Goal: Task Accomplishment & Management: Manage account settings

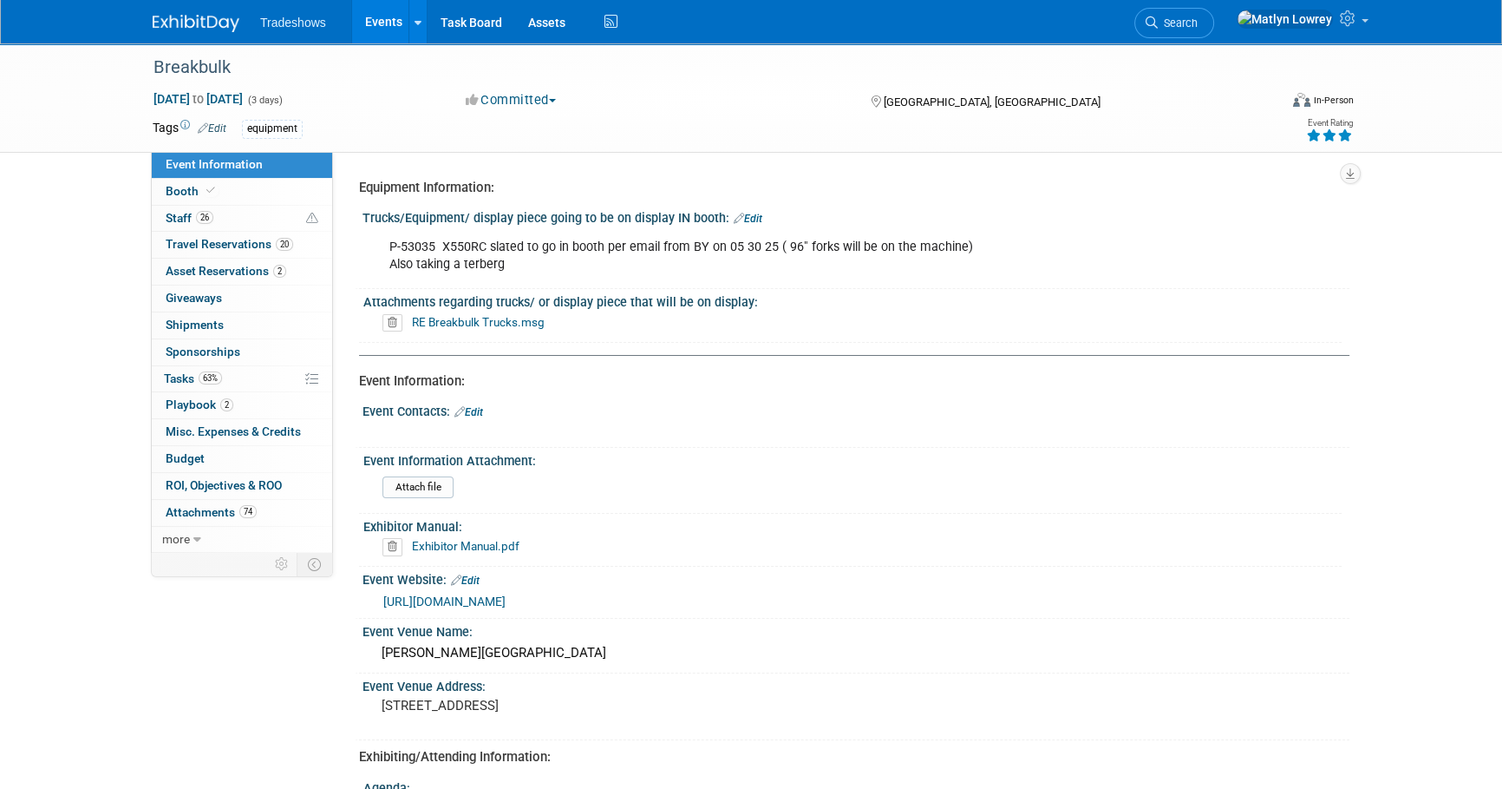
click at [359, 24] on link "Events" at bounding box center [383, 21] width 63 height 43
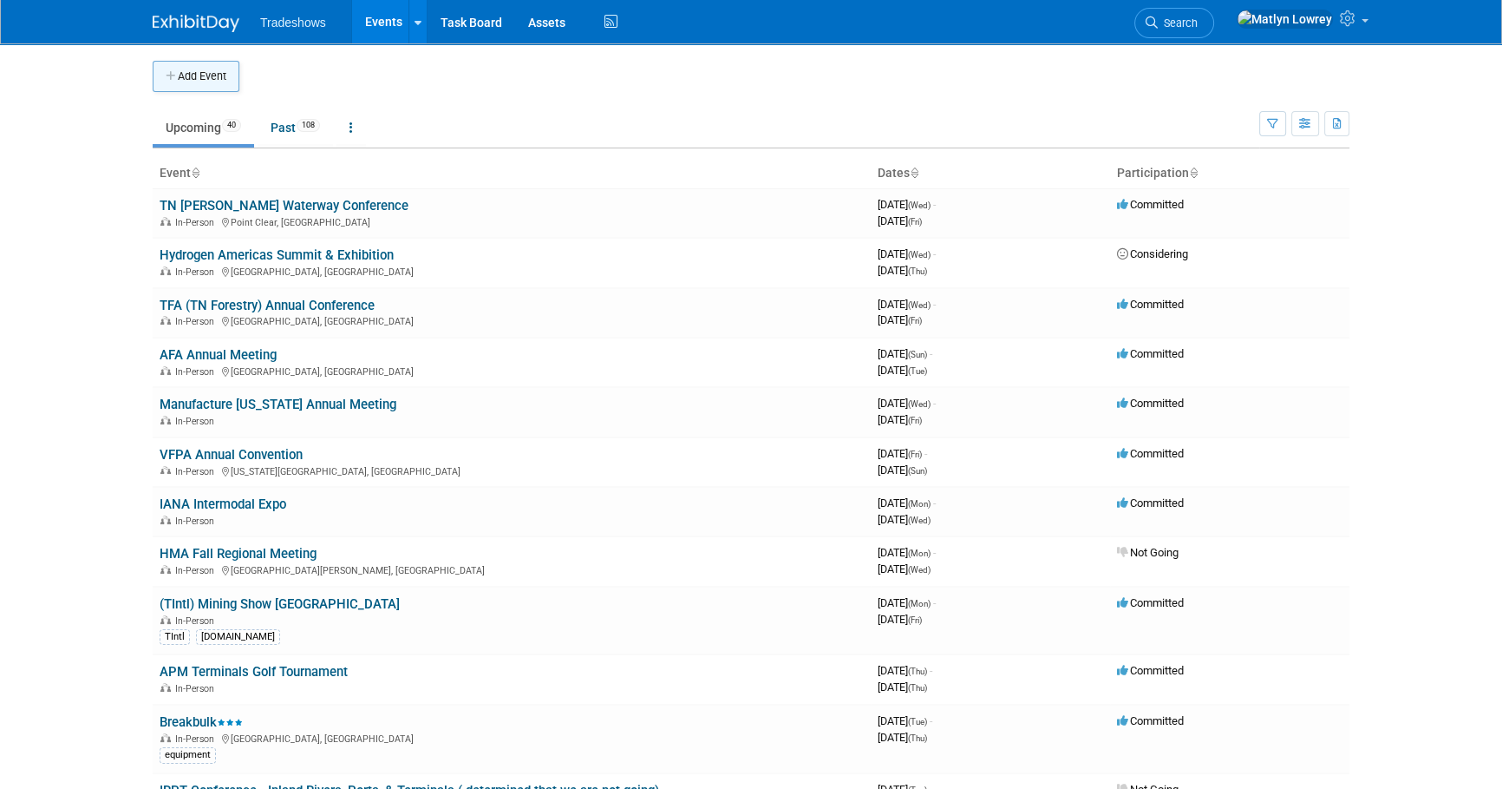
click at [174, 82] on button "Add Event" at bounding box center [196, 76] width 87 height 31
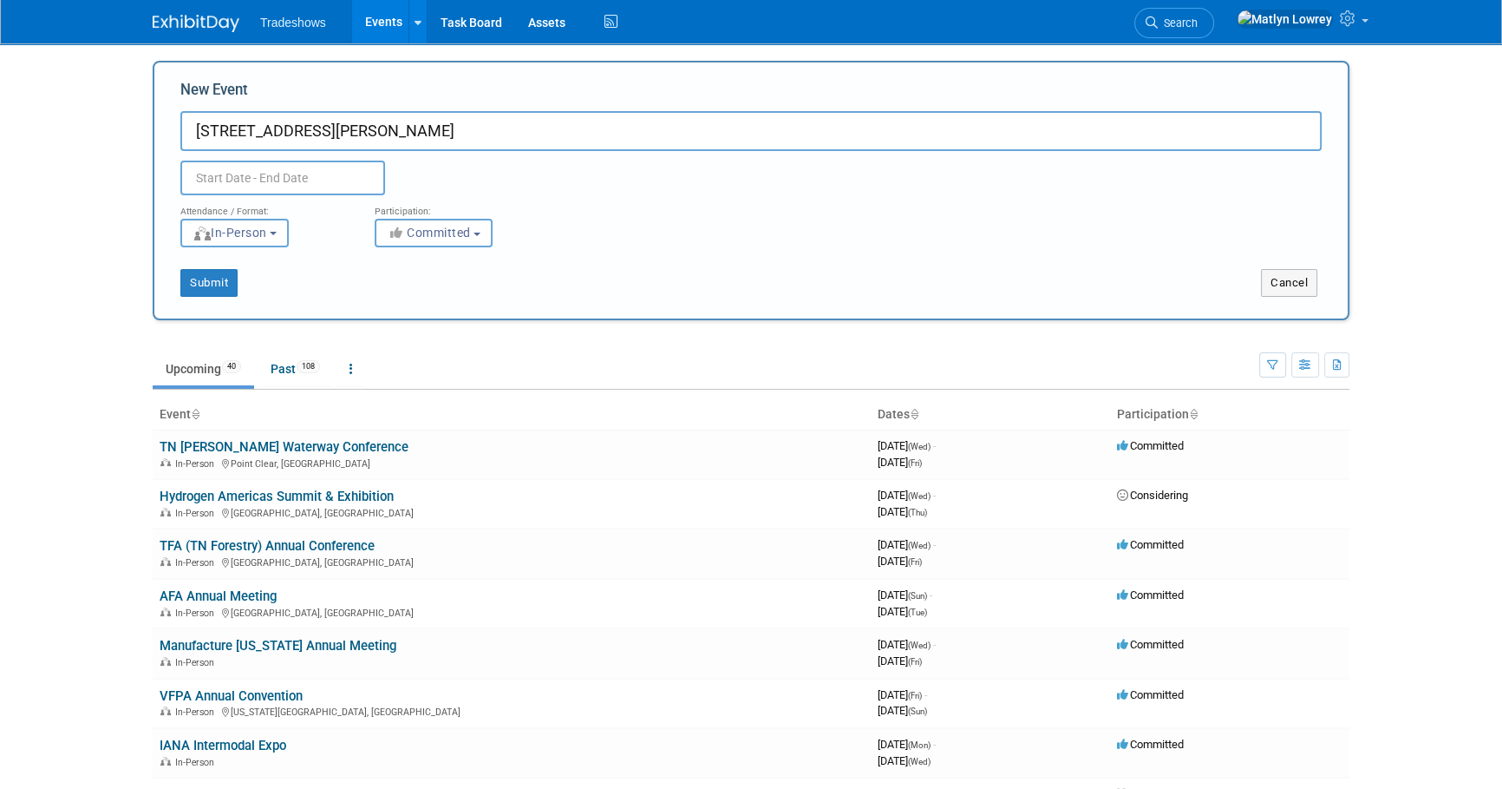
type input "2026 Tenn Tom Waterway"
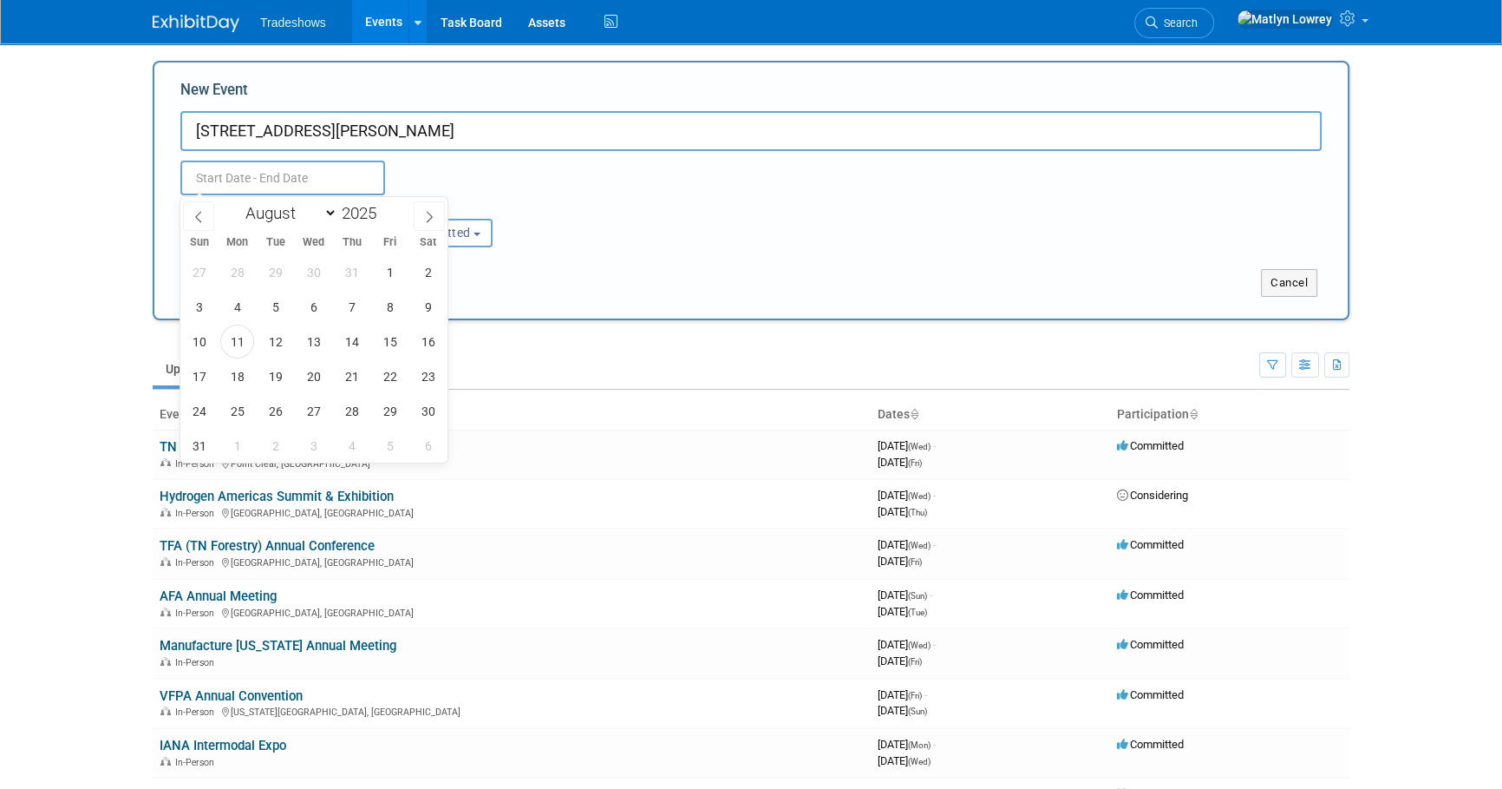
click at [288, 176] on input "text" at bounding box center [282, 177] width 205 height 35
click at [396, 283] on span "1" at bounding box center [390, 272] width 34 height 34
type input "Aug 1, 2025 to Aug 1, 2025"
click at [444, 121] on input "2026 Tenn Tom Waterway" at bounding box center [751, 131] width 1142 height 40
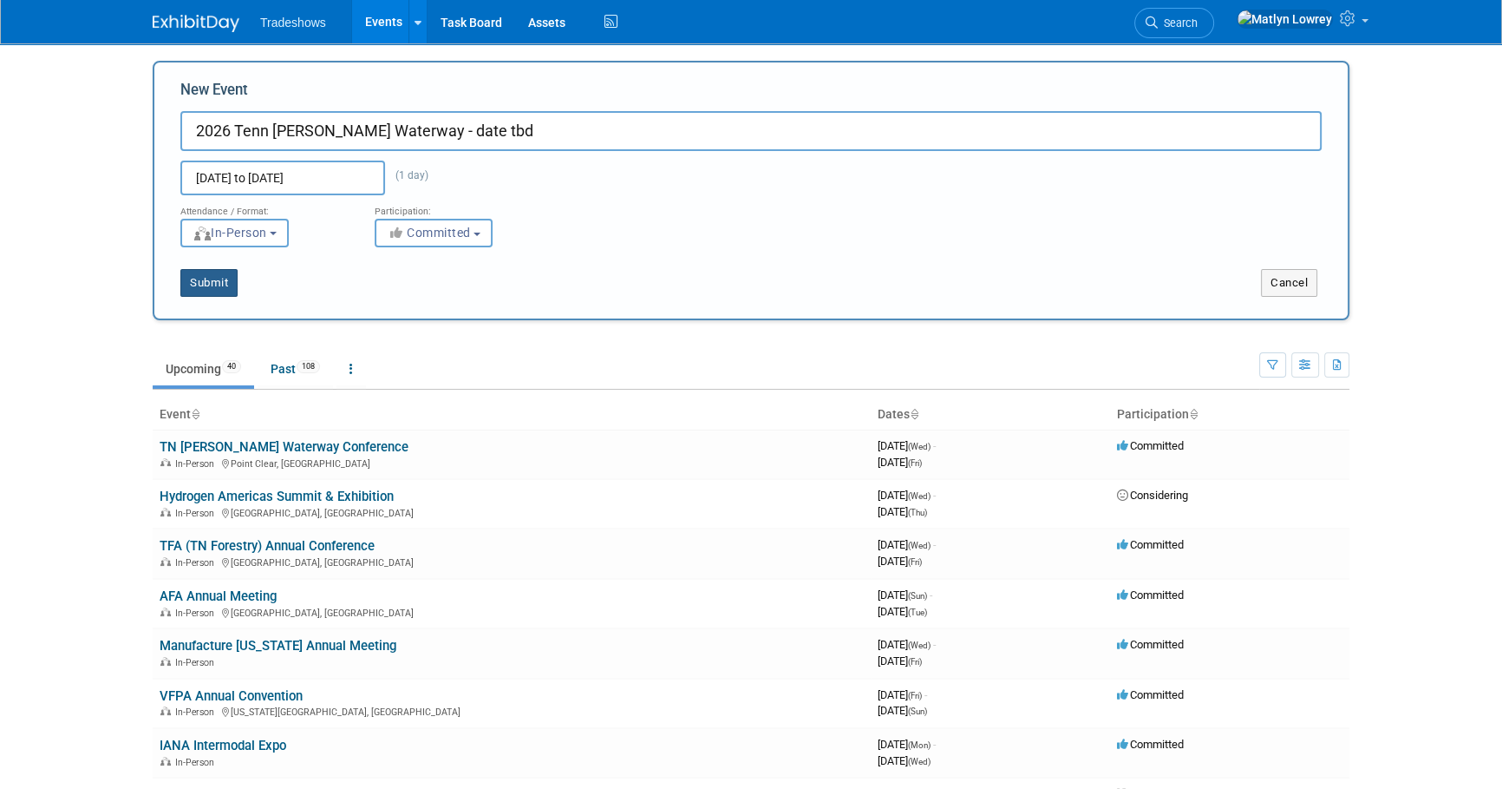
type input "2026 Tenn Tom Waterway - date tbd"
click at [202, 292] on button "Submit" at bounding box center [208, 283] width 57 height 28
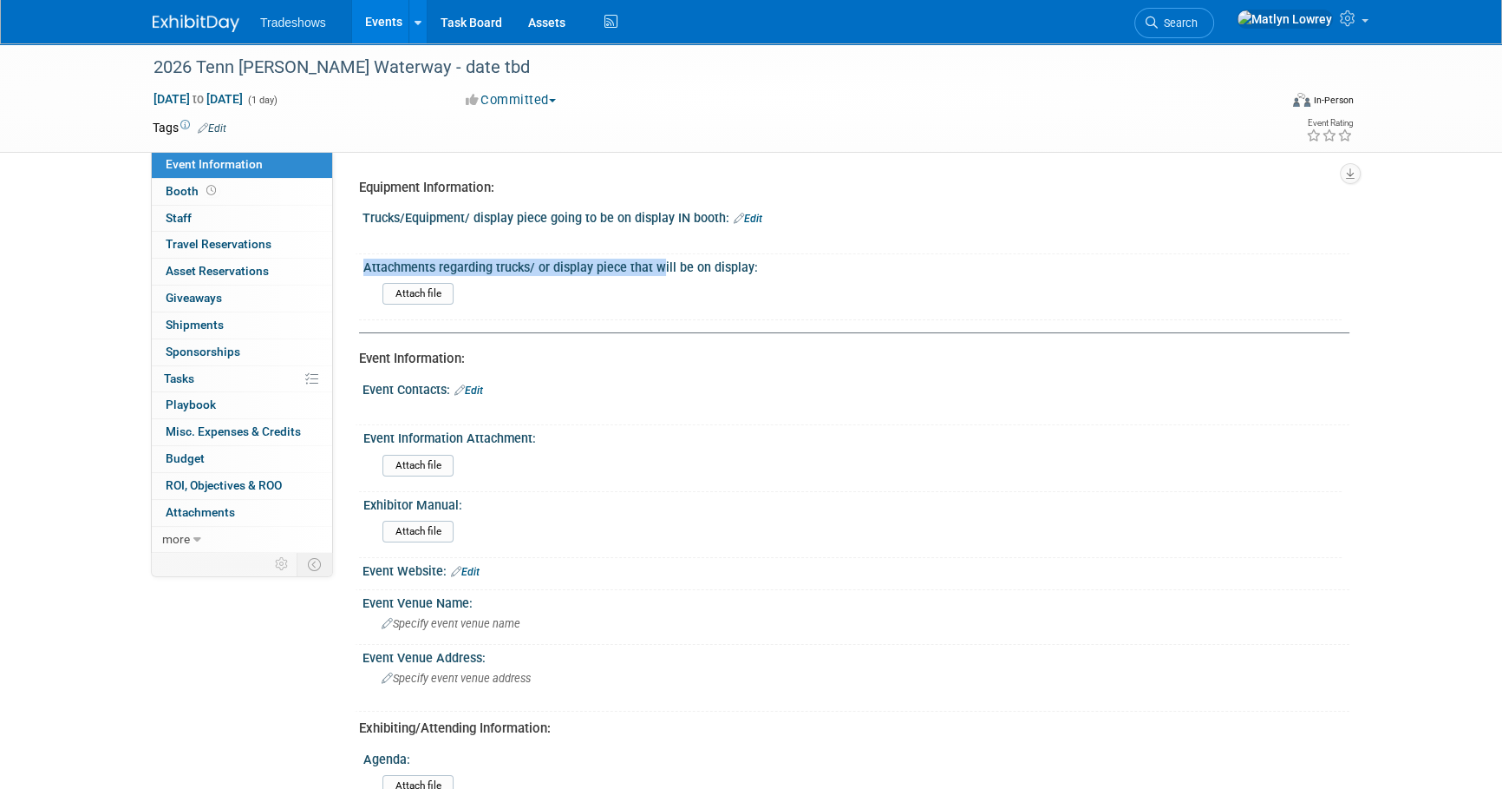
click at [736, 243] on div "Equipment Information: Trucks/Equipment/ display piece going to be on display I…" at bounding box center [848, 759] width 978 height 1176
drag, startPoint x: 736, startPoint y: 243, endPoint x: 745, endPoint y: 232, distance: 14.8
click at [745, 232] on div at bounding box center [768, 238] width 782 height 17
click at [749, 223] on link "Edit" at bounding box center [748, 219] width 29 height 12
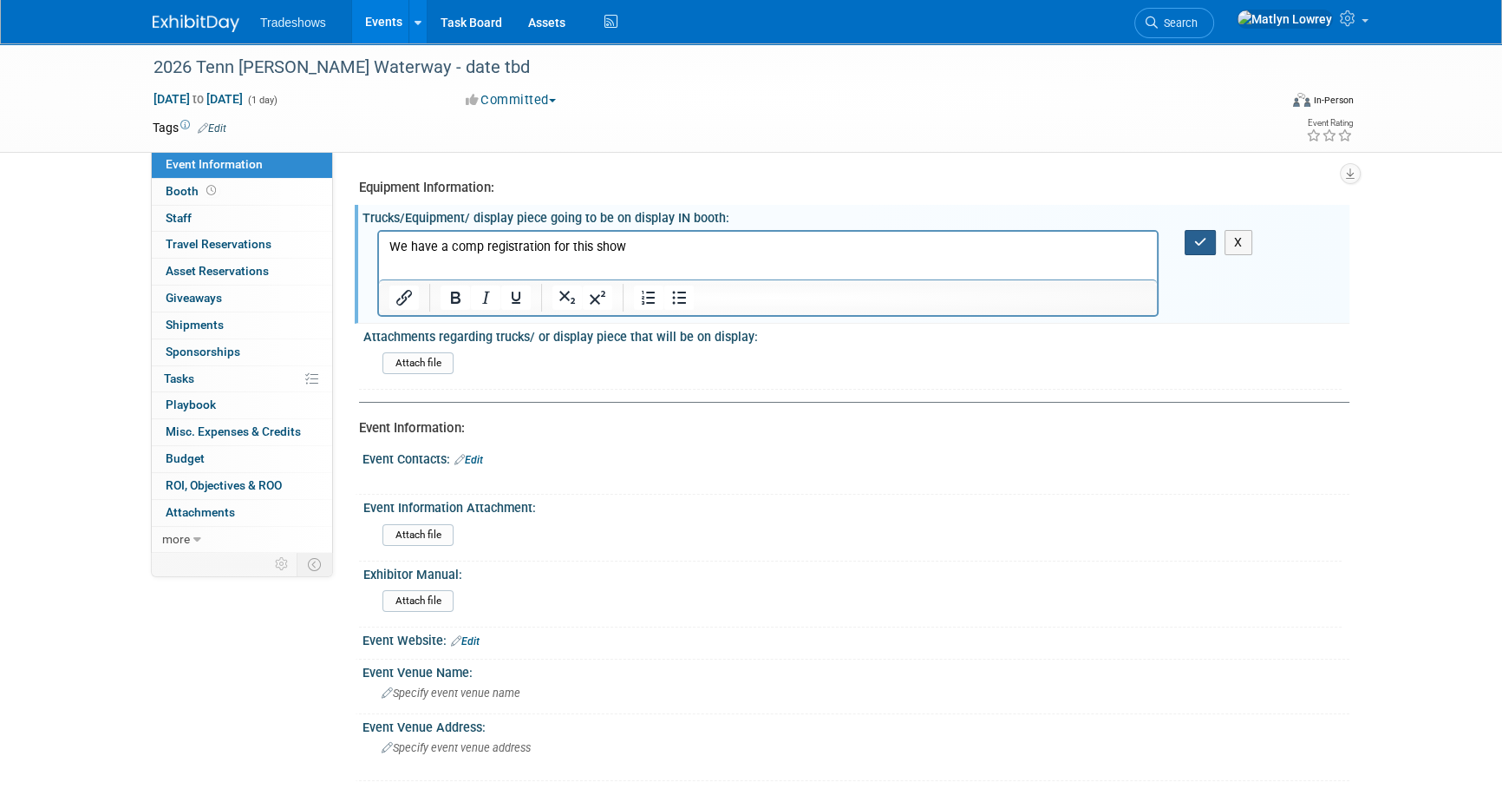
click at [1193, 239] on button "button" at bounding box center [1201, 242] width 32 height 25
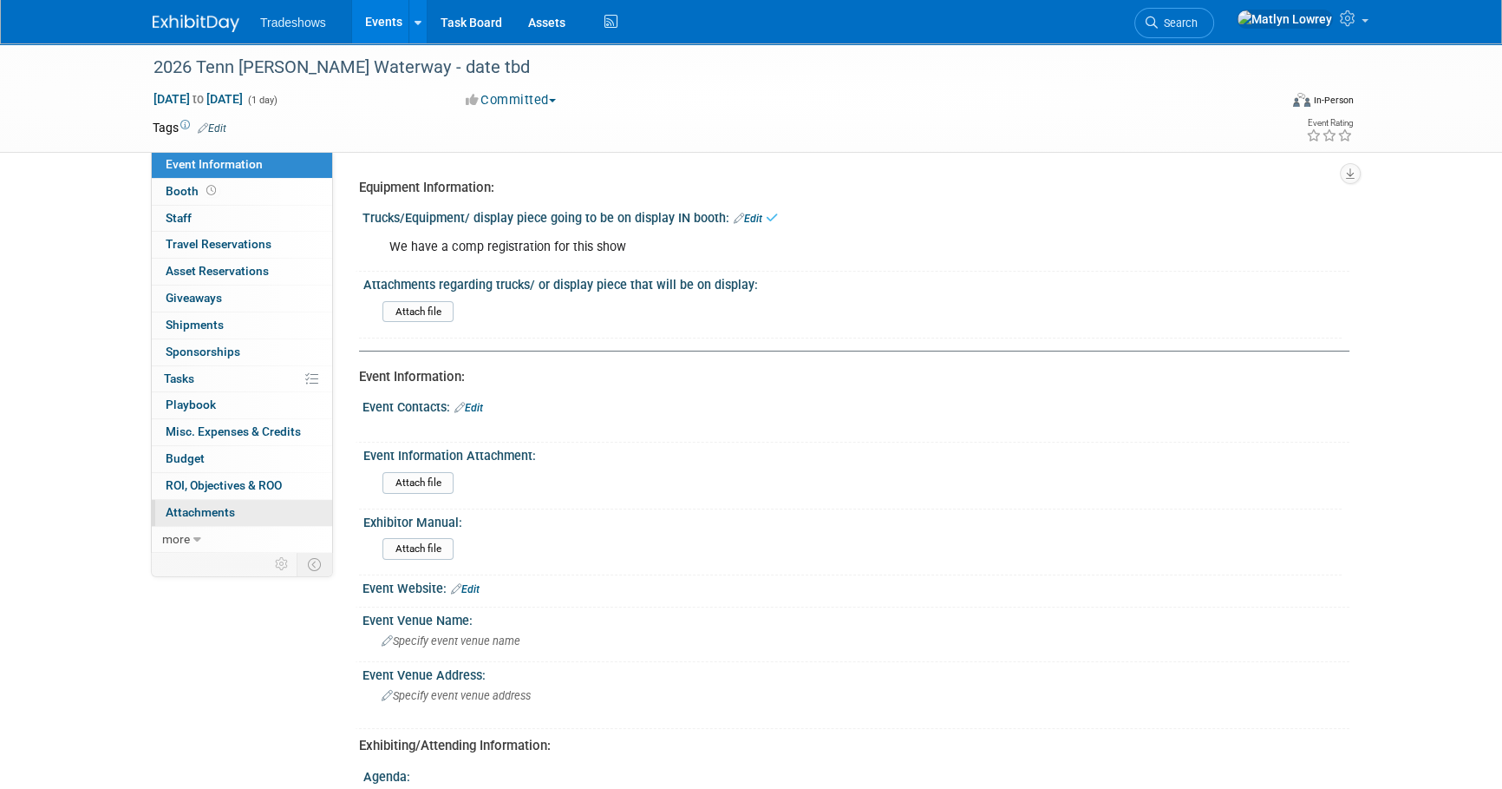
click at [247, 506] on link "0 Attachments 0" at bounding box center [242, 513] width 180 height 26
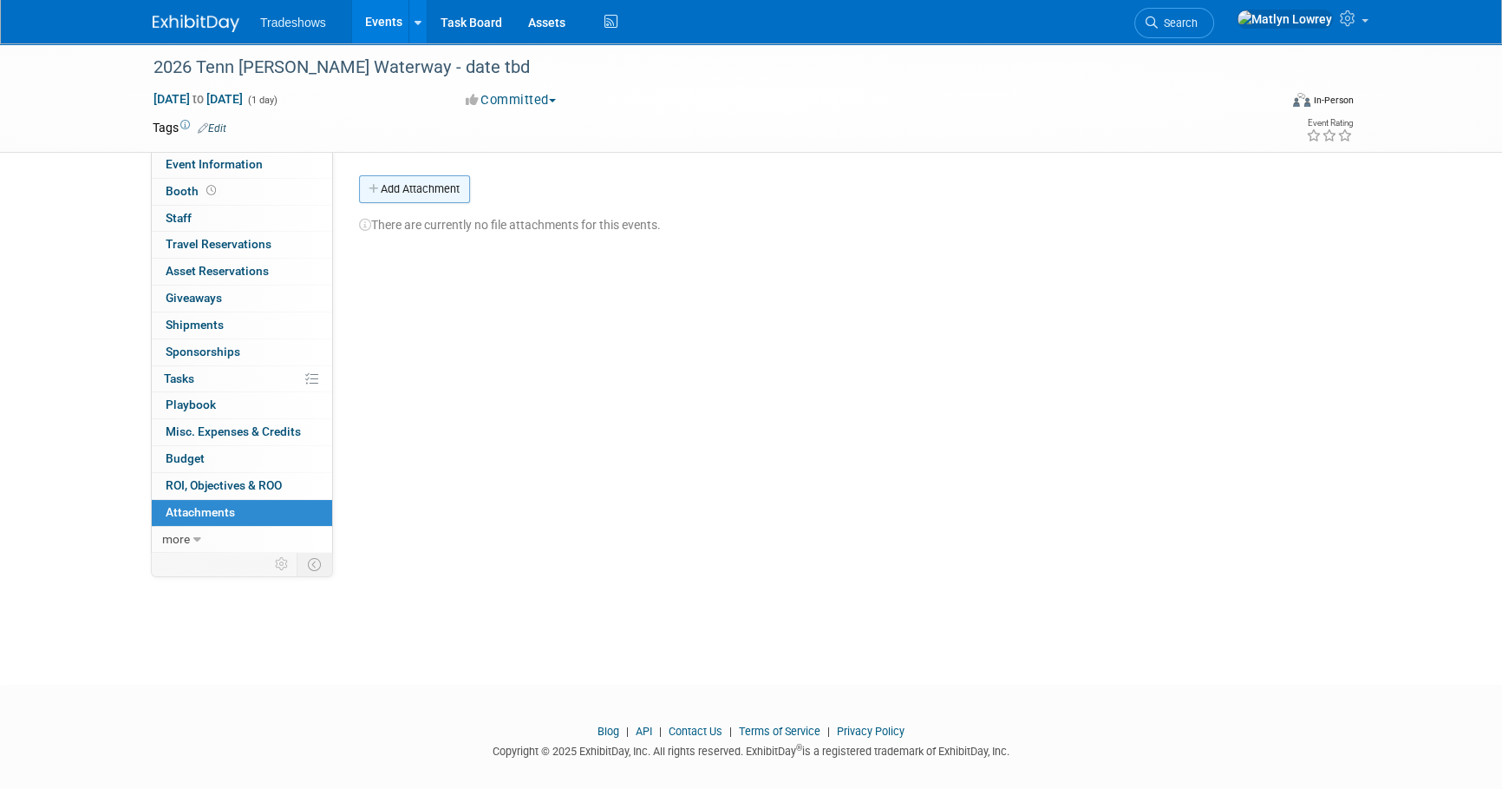
click at [423, 187] on button "Add Attachment" at bounding box center [414, 189] width 111 height 28
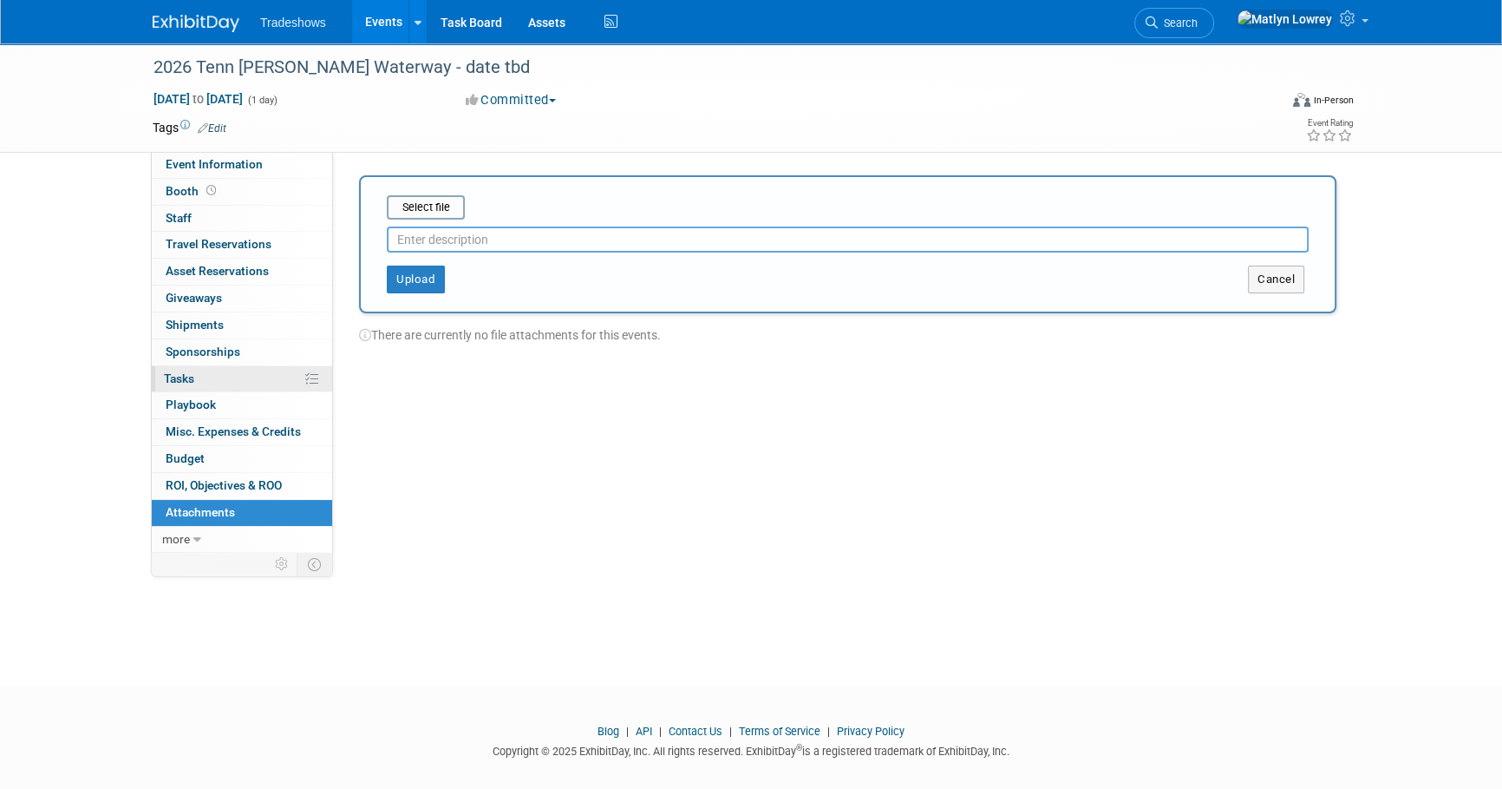
click at [248, 381] on link "0% Tasks 0%" at bounding box center [242, 379] width 180 height 26
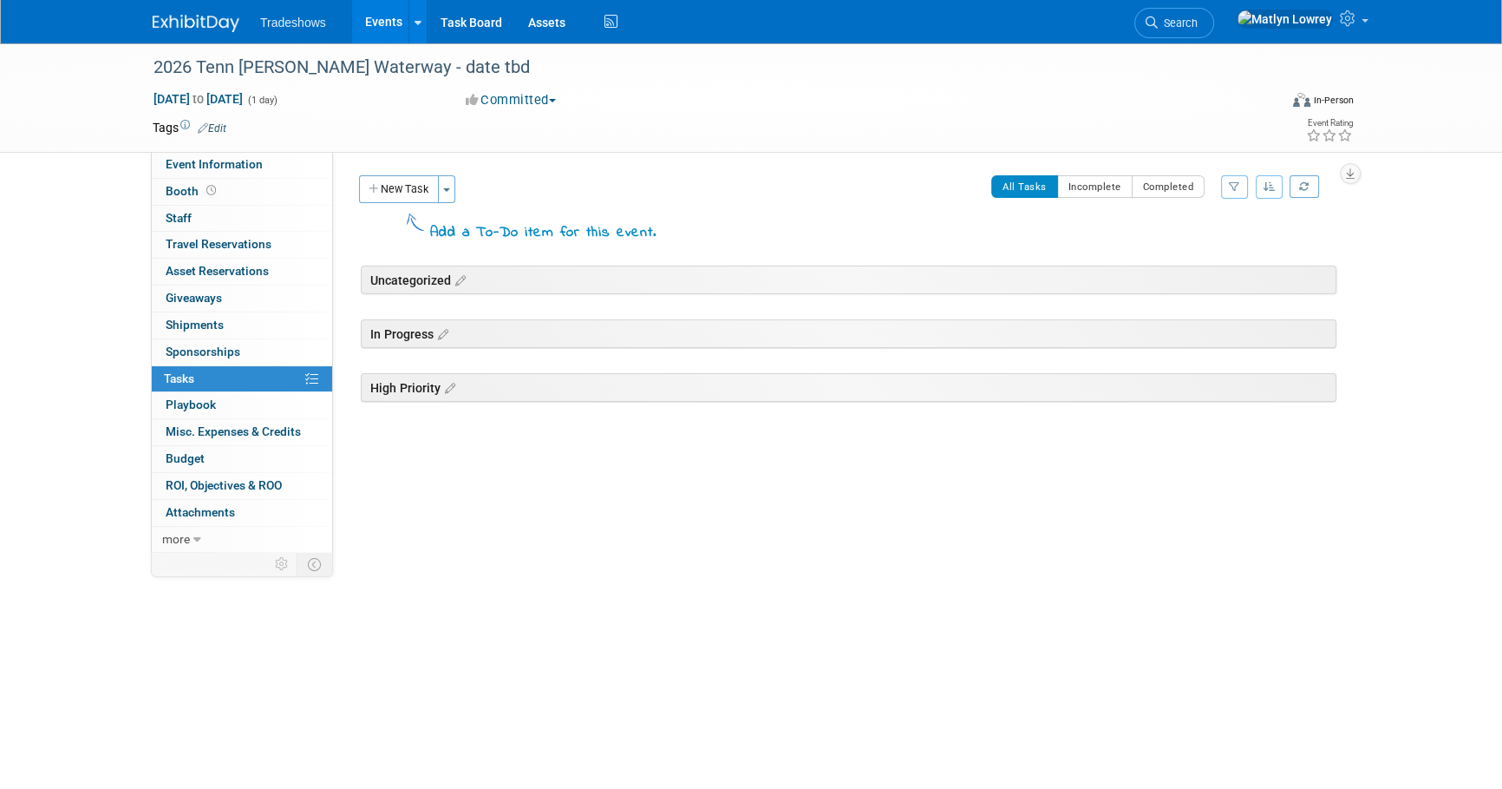
drag, startPoint x: 395, startPoint y: 191, endPoint x: 401, endPoint y: 199, distance: 9.9
click at [395, 190] on button "New Task" at bounding box center [399, 189] width 80 height 28
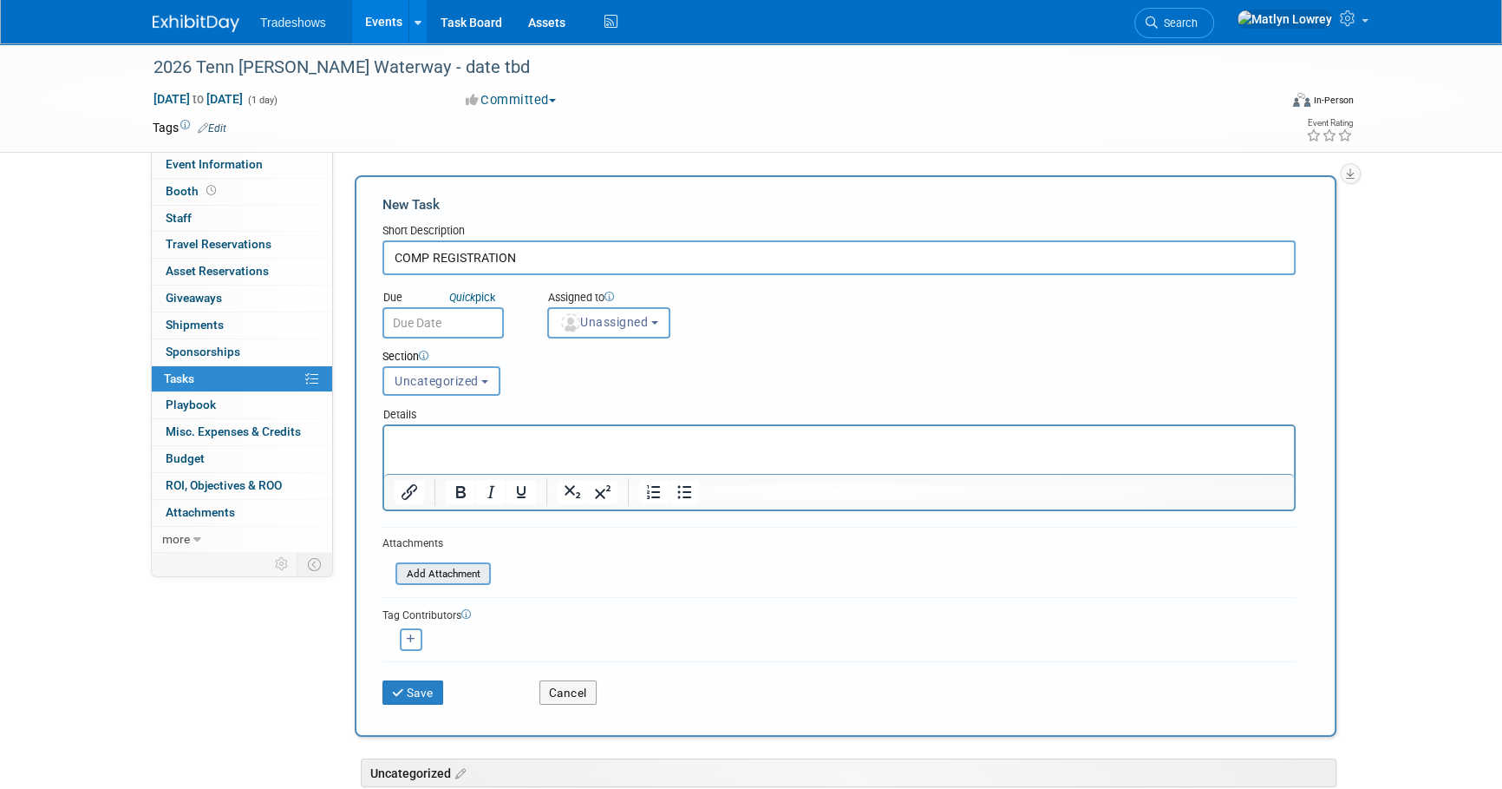
type input "COMP REGISTRATION"
click at [442, 573] on input "file" at bounding box center [386, 574] width 206 height 20
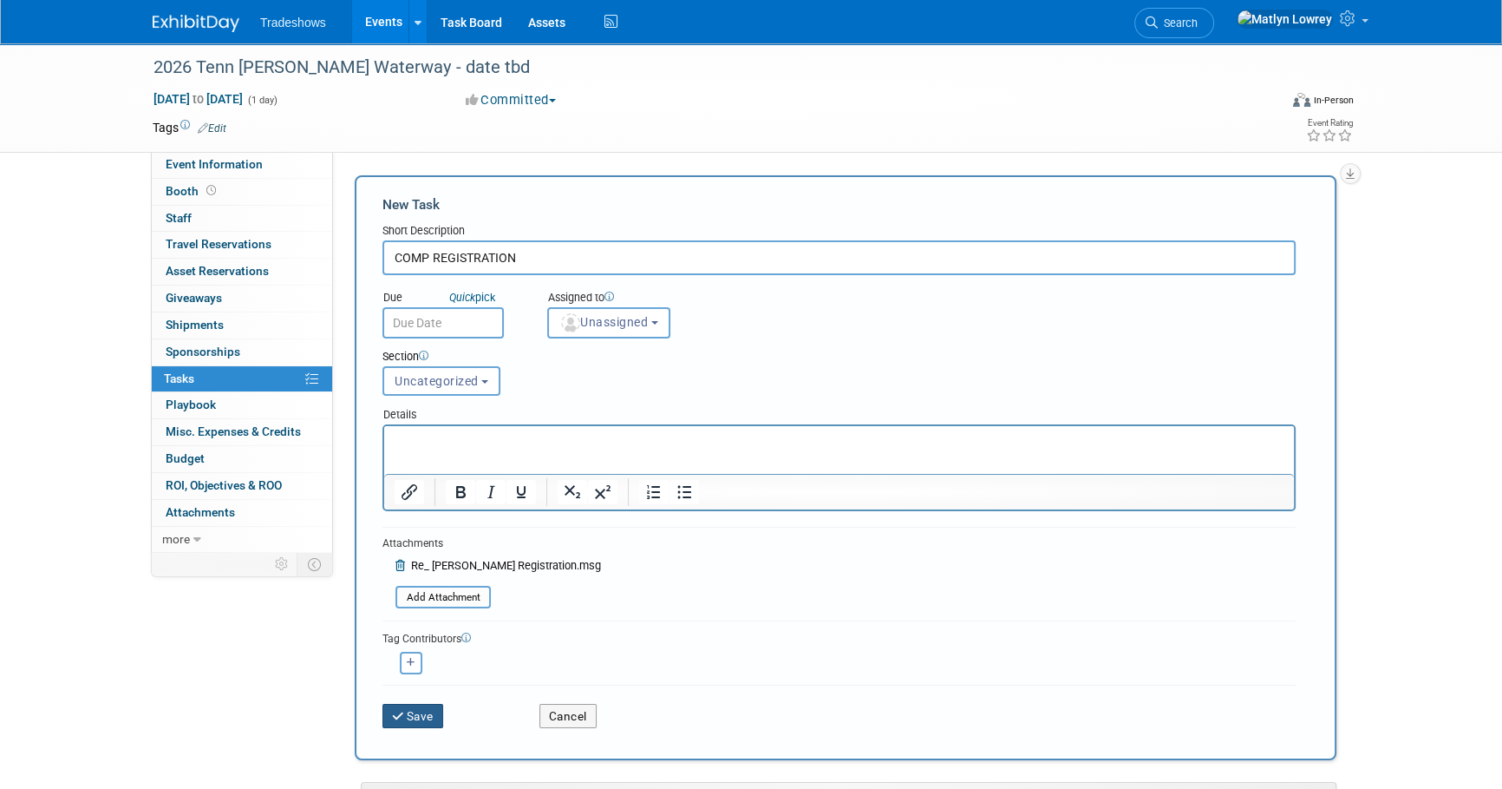
click at [395, 719] on icon "submit" at bounding box center [399, 716] width 15 height 12
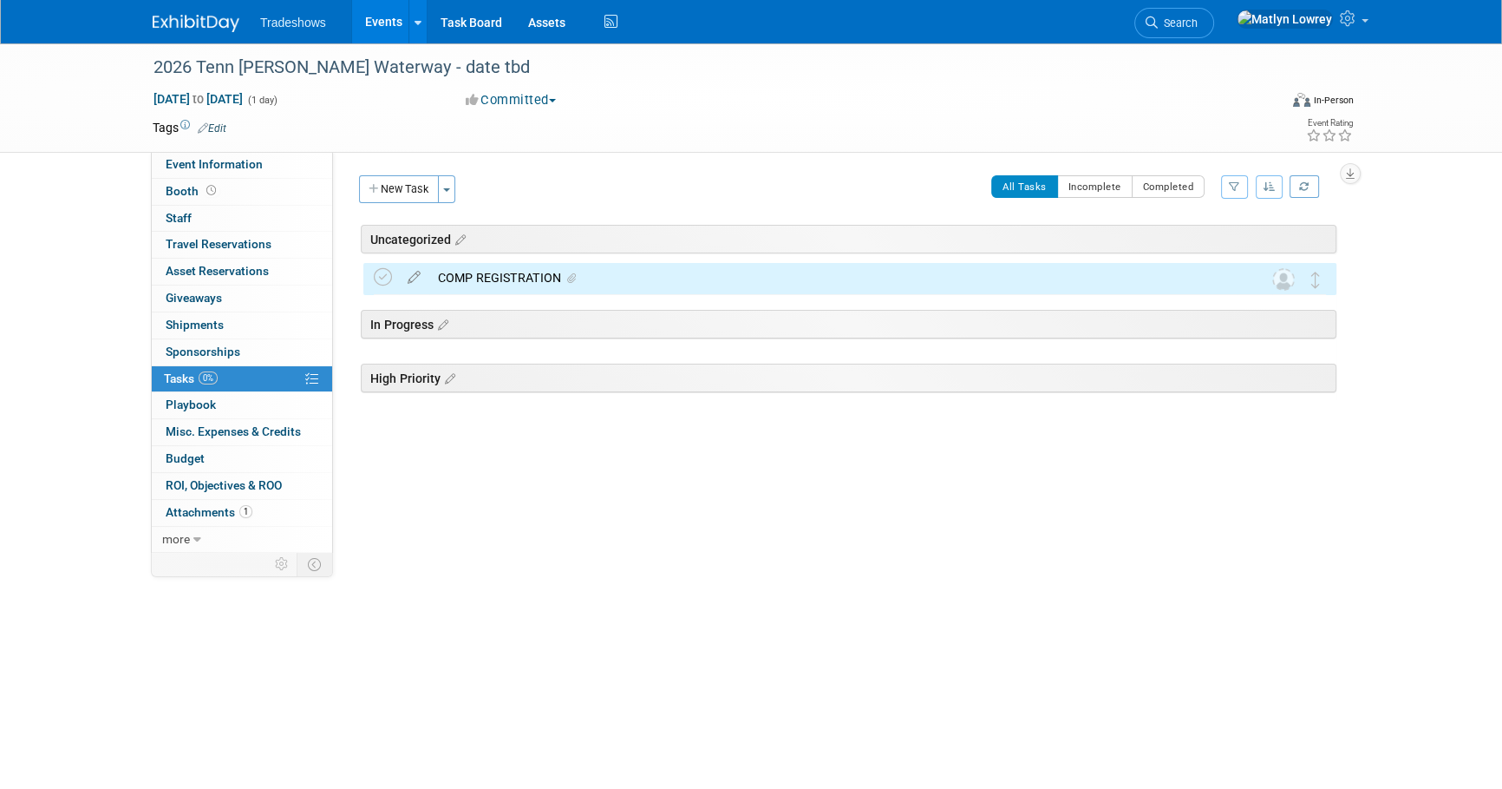
click at [527, 282] on div "COMP REGISTRATION" at bounding box center [833, 277] width 808 height 29
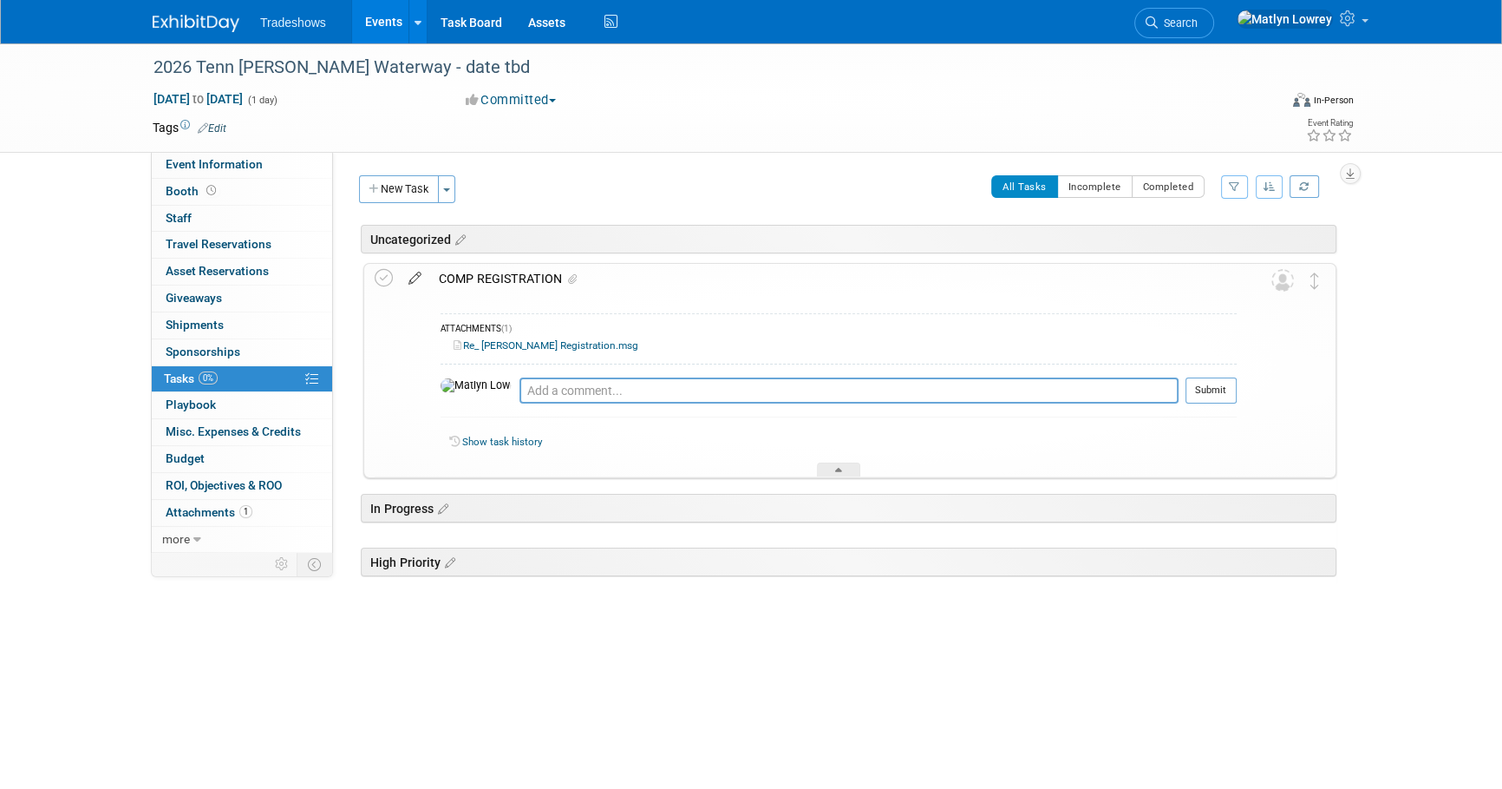
click at [419, 278] on icon at bounding box center [415, 275] width 30 height 22
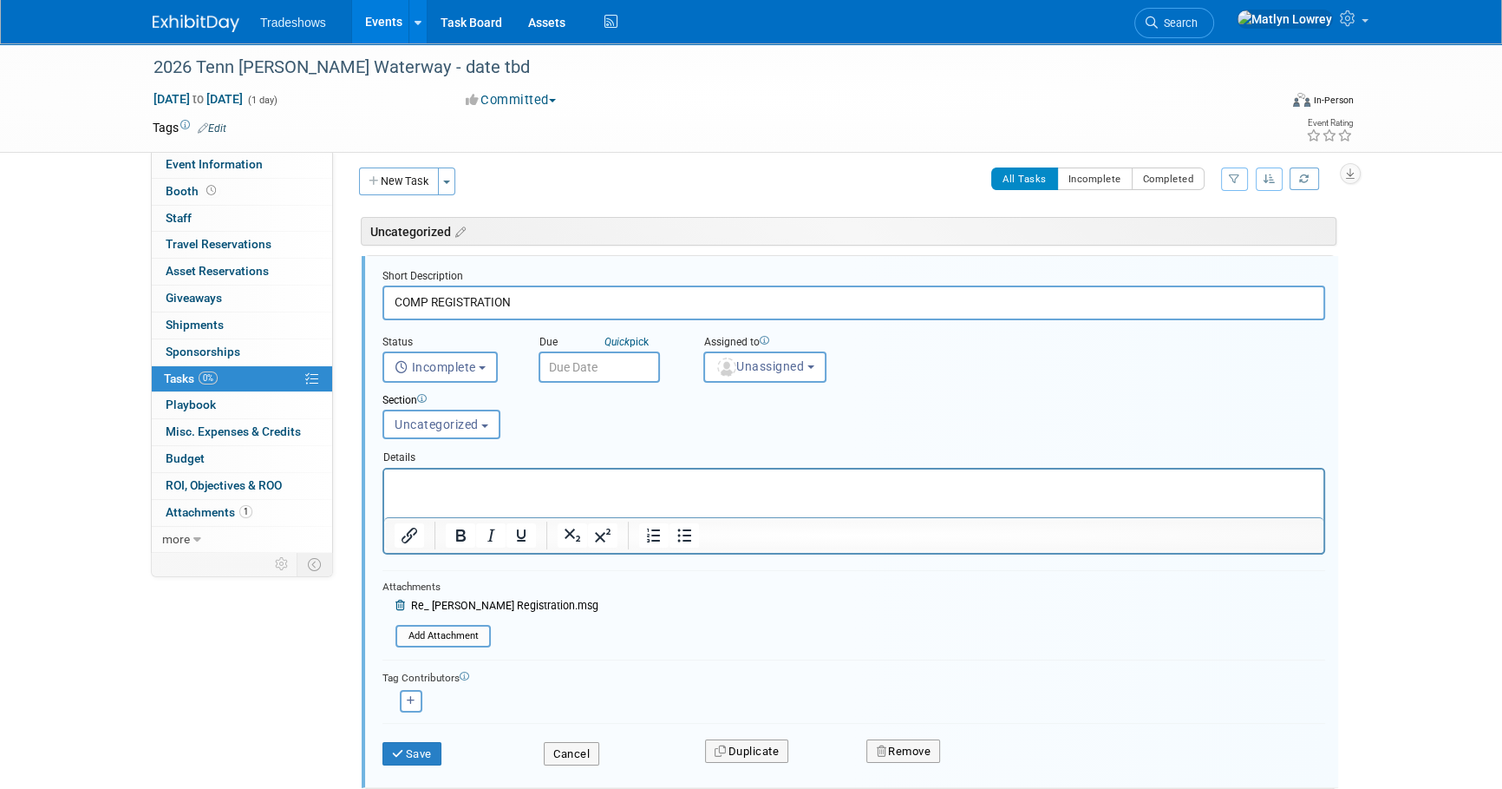
scroll to position [9, 0]
click at [474, 491] on html at bounding box center [853, 479] width 939 height 23
click at [433, 751] on button "Save" at bounding box center [412, 753] width 59 height 24
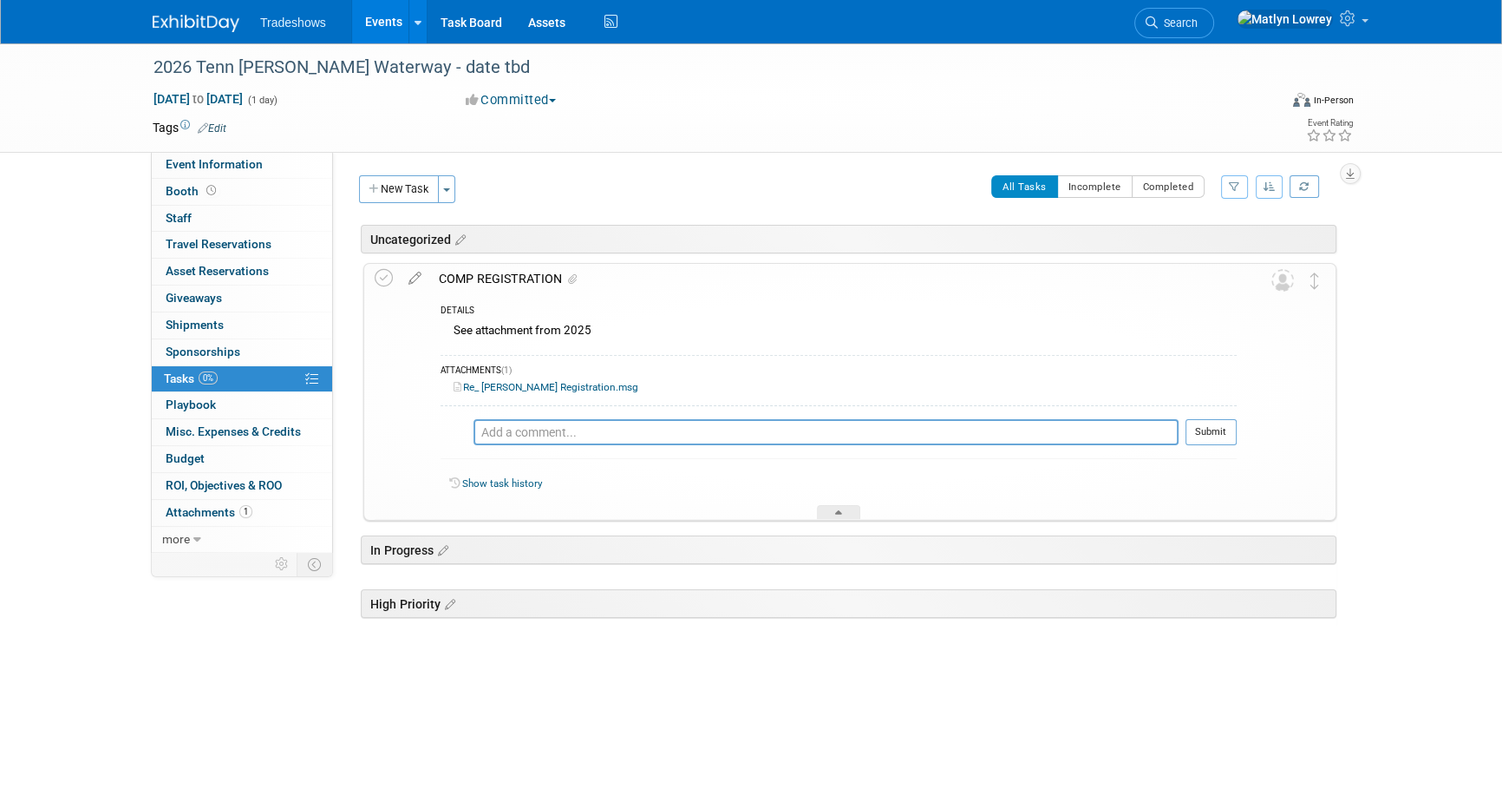
scroll to position [0, 0]
click at [364, 29] on link "Events" at bounding box center [383, 21] width 63 height 43
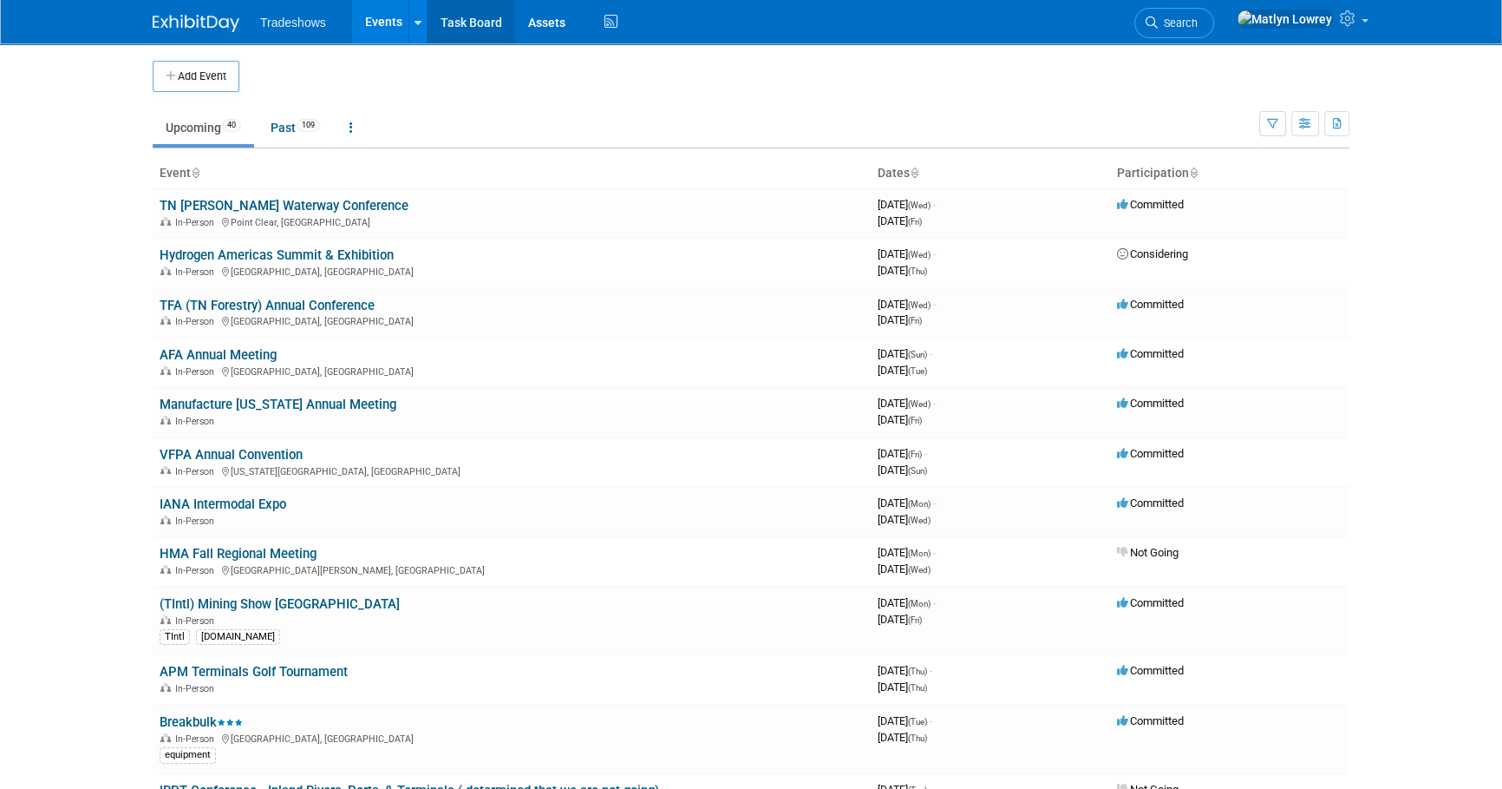
click at [454, 24] on link "Task Board" at bounding box center [472, 21] width 88 height 43
